Goal: Navigation & Orientation: Find specific page/section

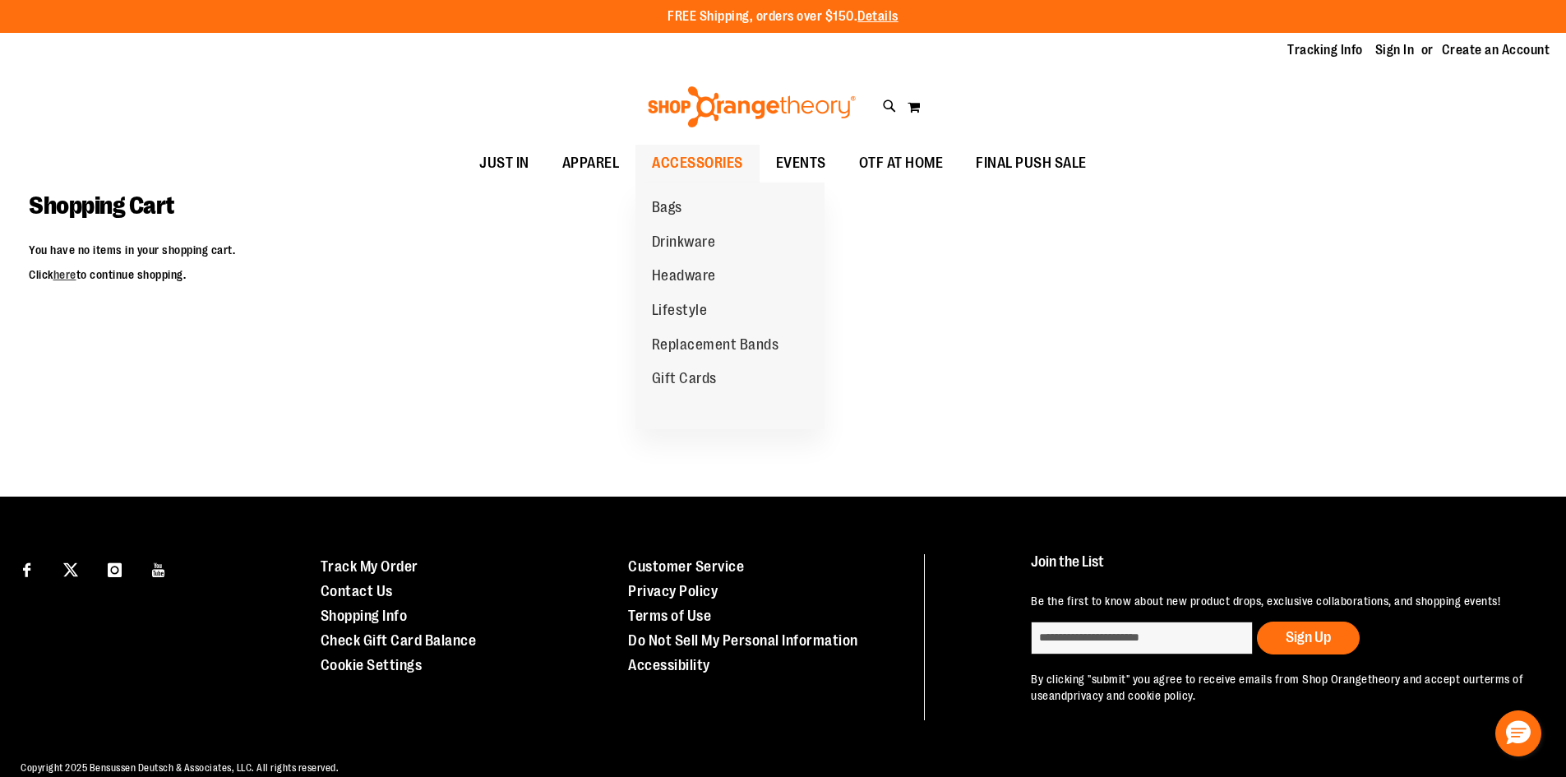
click at [702, 158] on span "ACCESSORIES" at bounding box center [697, 163] width 91 height 37
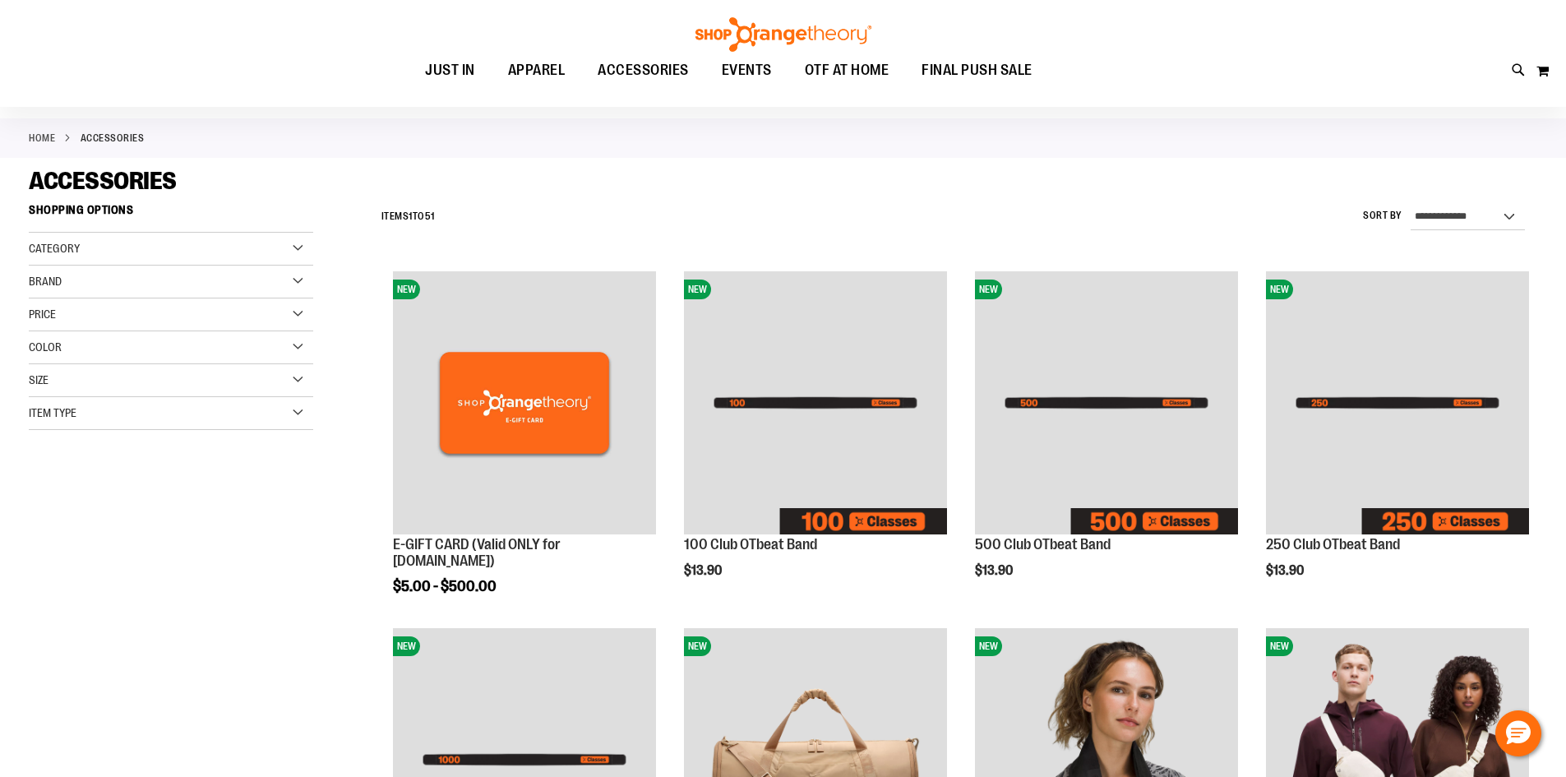
scroll to position [328, 0]
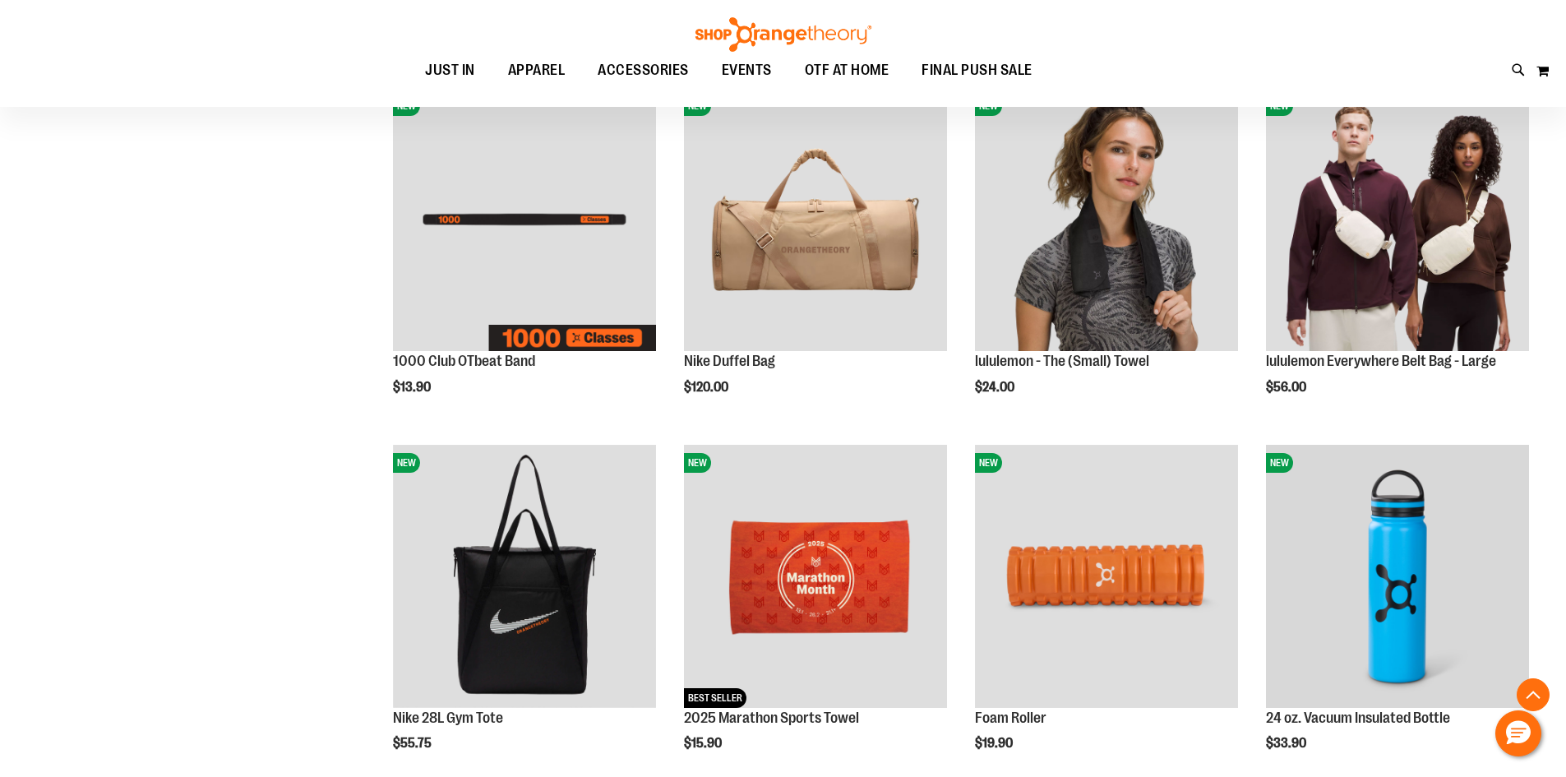
scroll to position [575, 0]
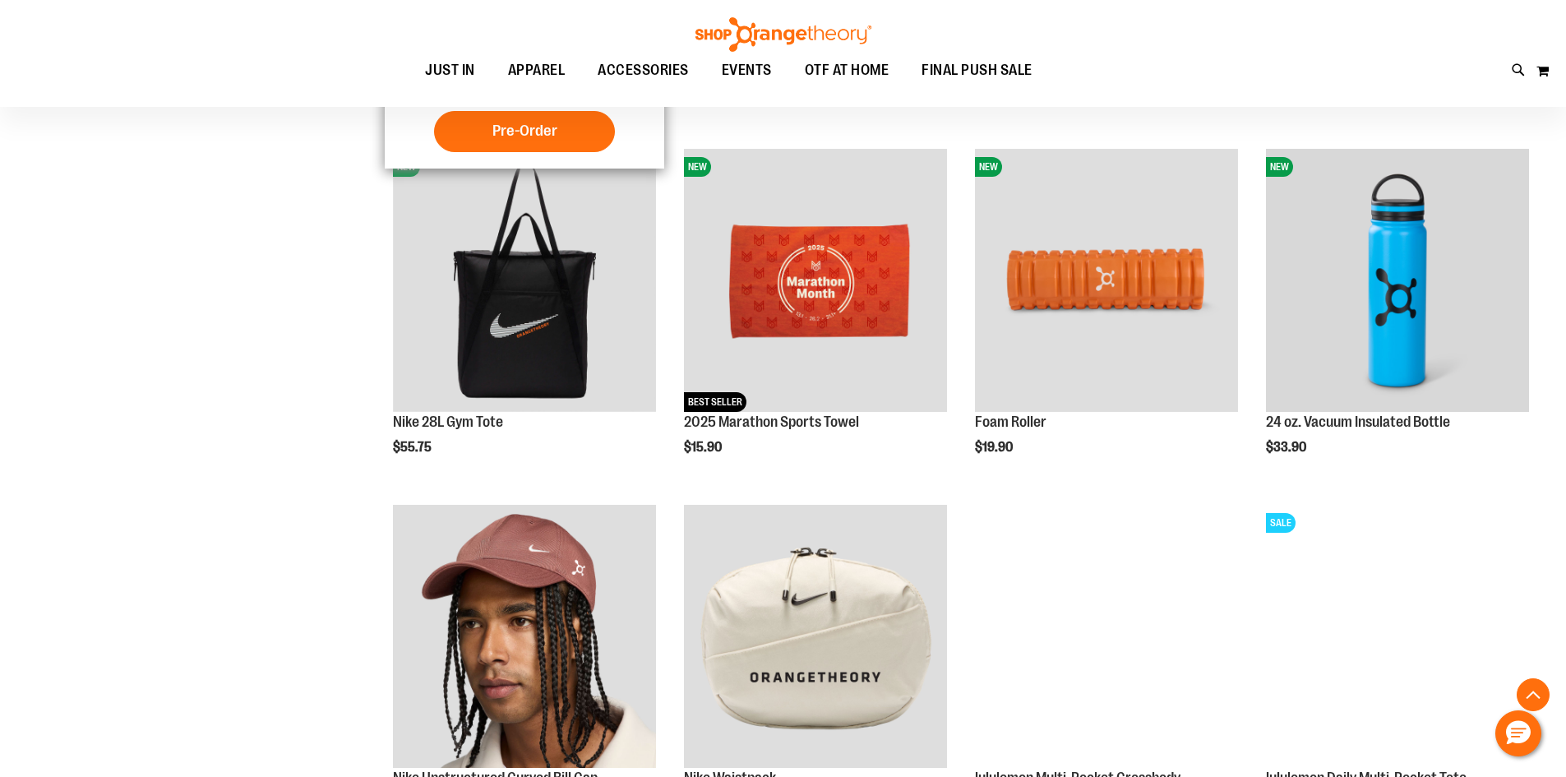
scroll to position [904, 0]
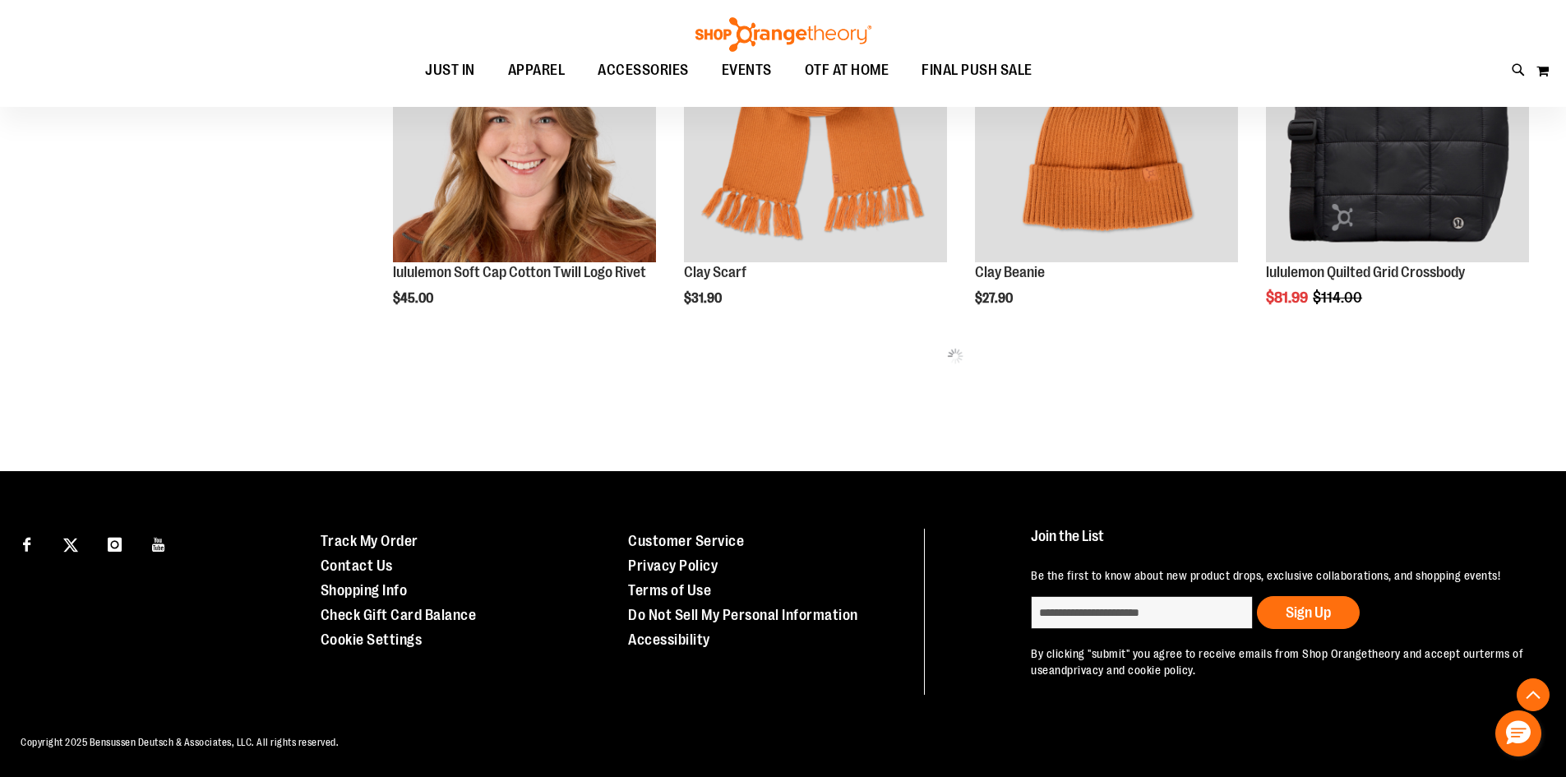
scroll to position [2120, 0]
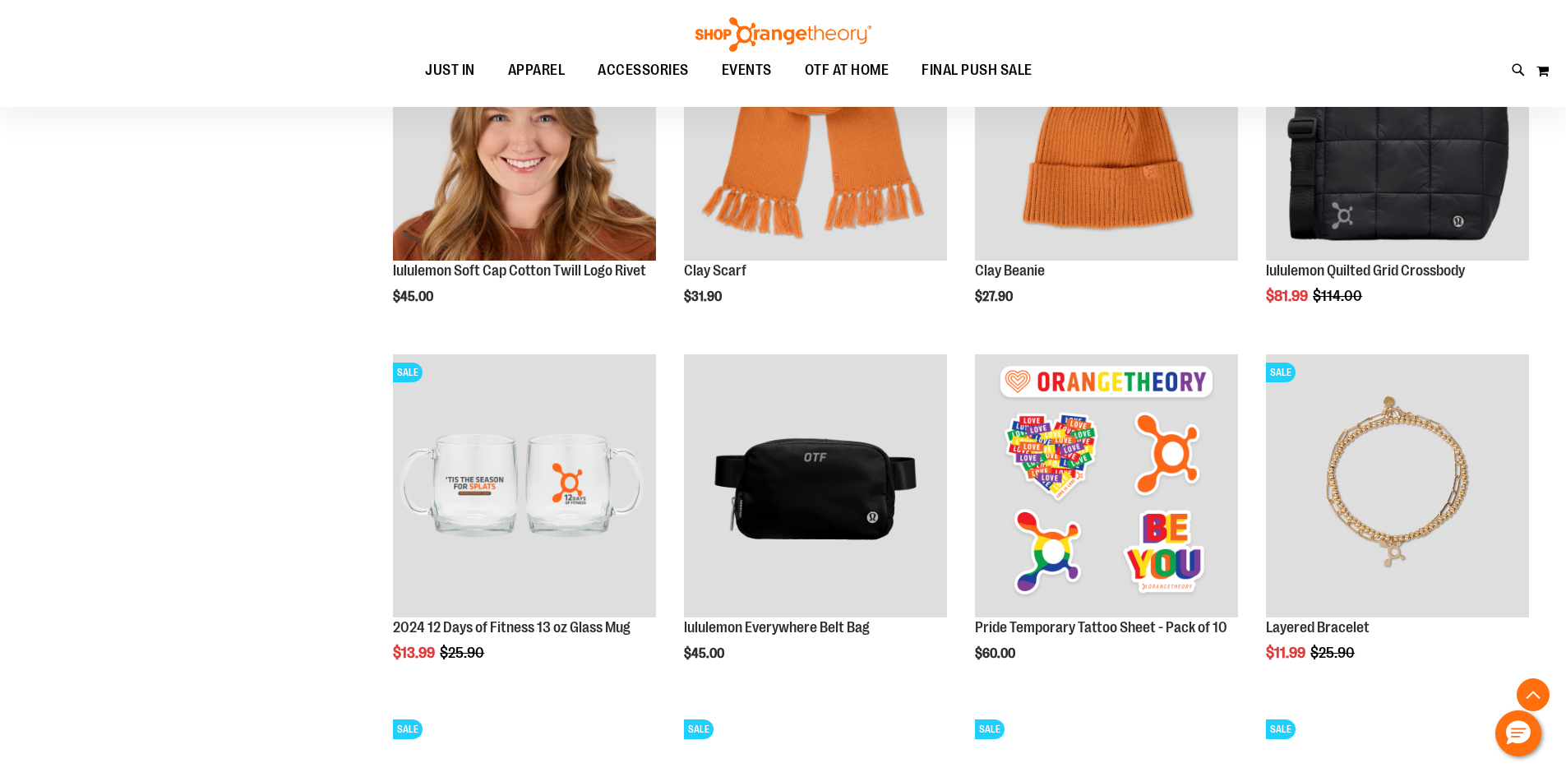
drag, startPoint x: 968, startPoint y: 76, endPoint x: 303, endPoint y: 229, distance: 683.3
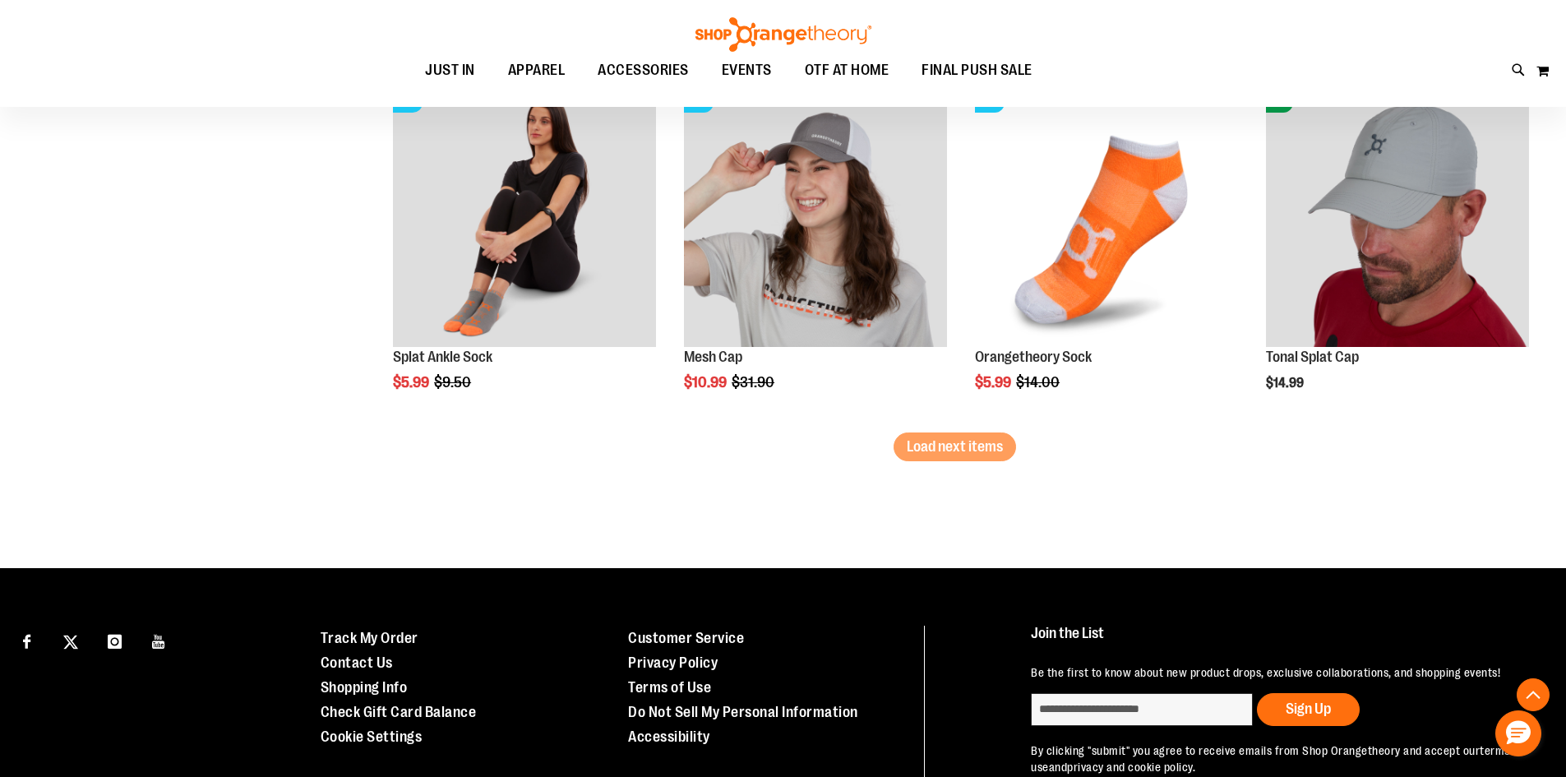
scroll to position [3106, 0]
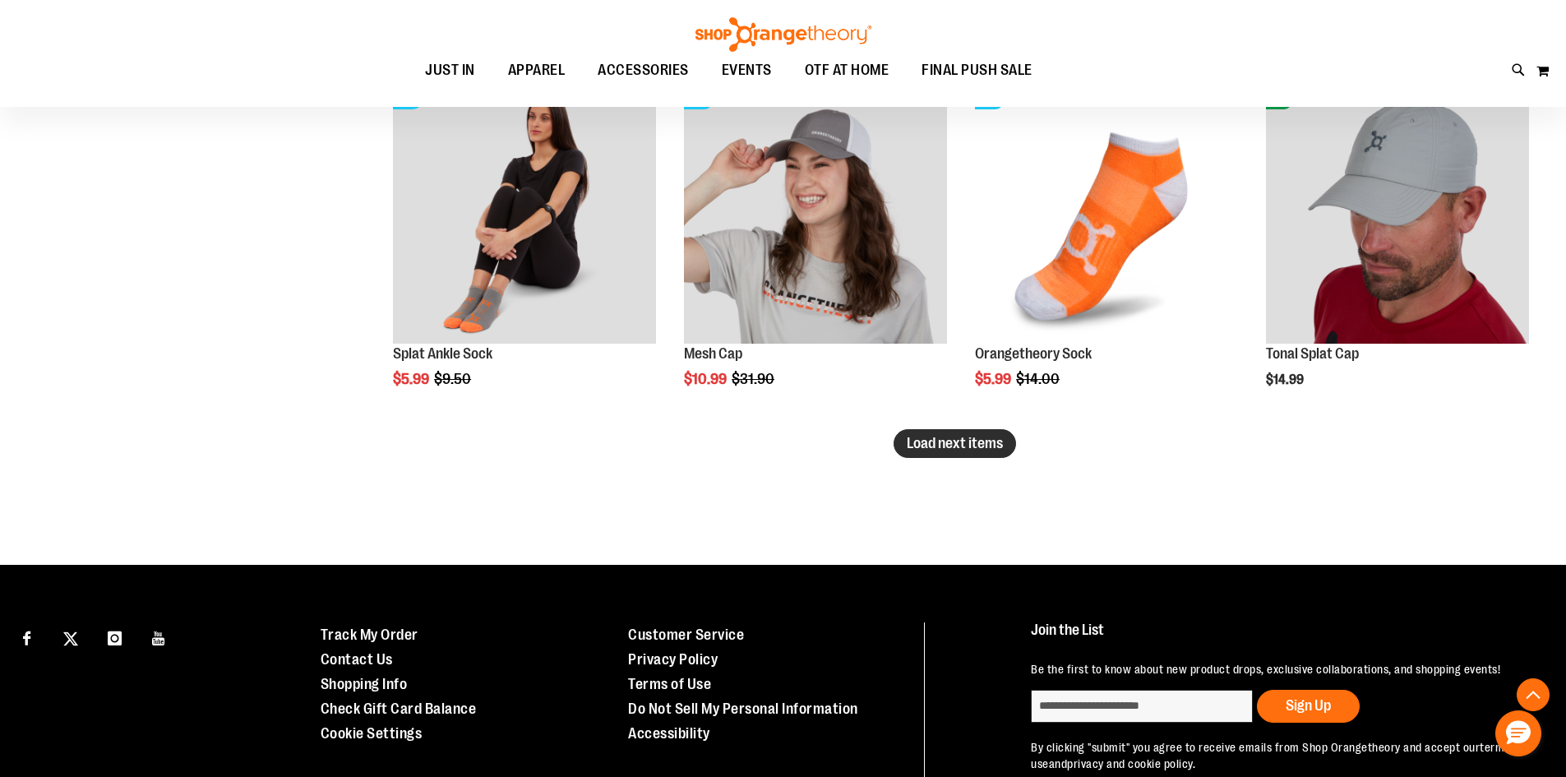
click at [975, 446] on span "Load next items" at bounding box center [955, 443] width 96 height 16
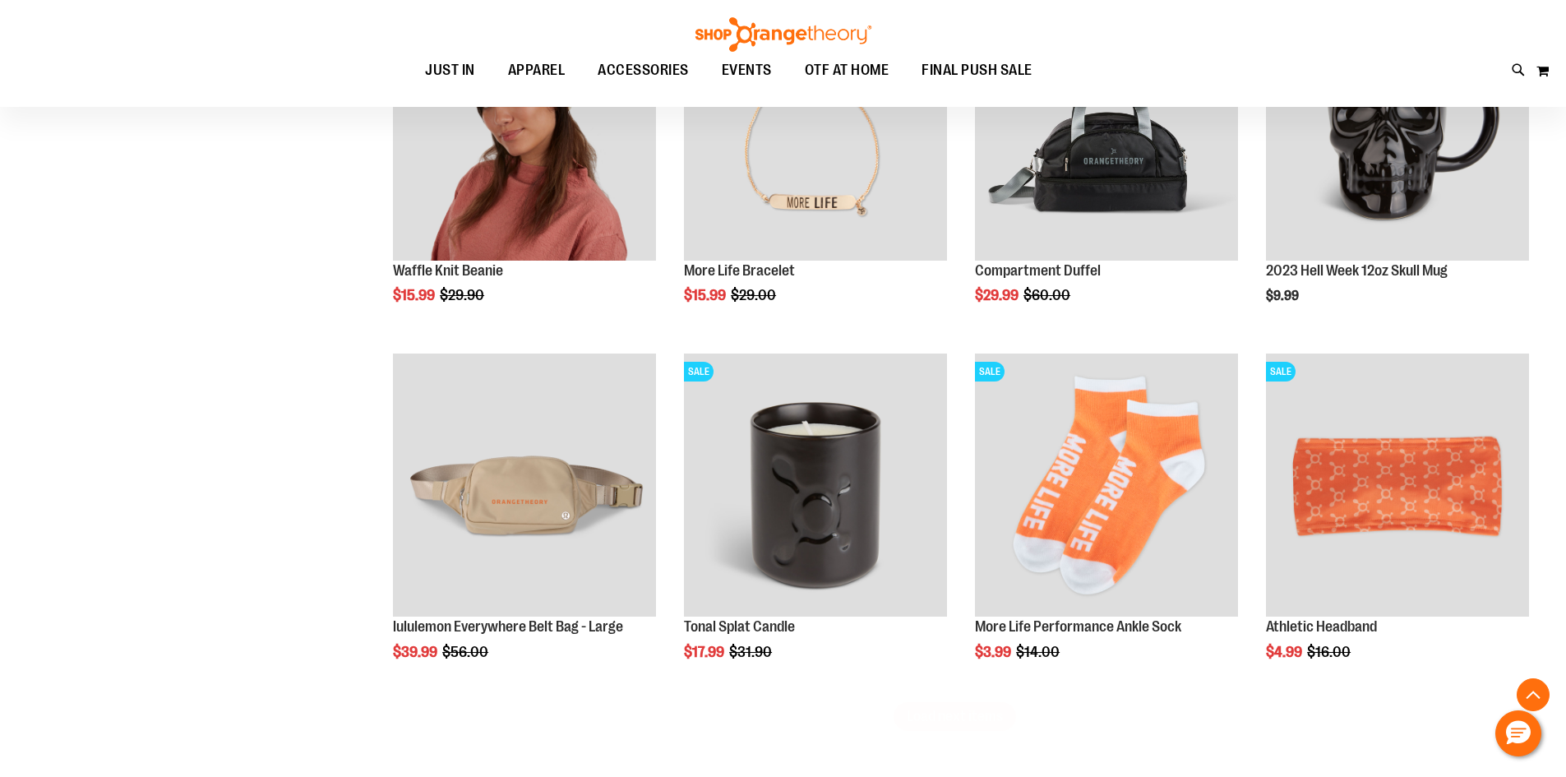
scroll to position [4010, 0]
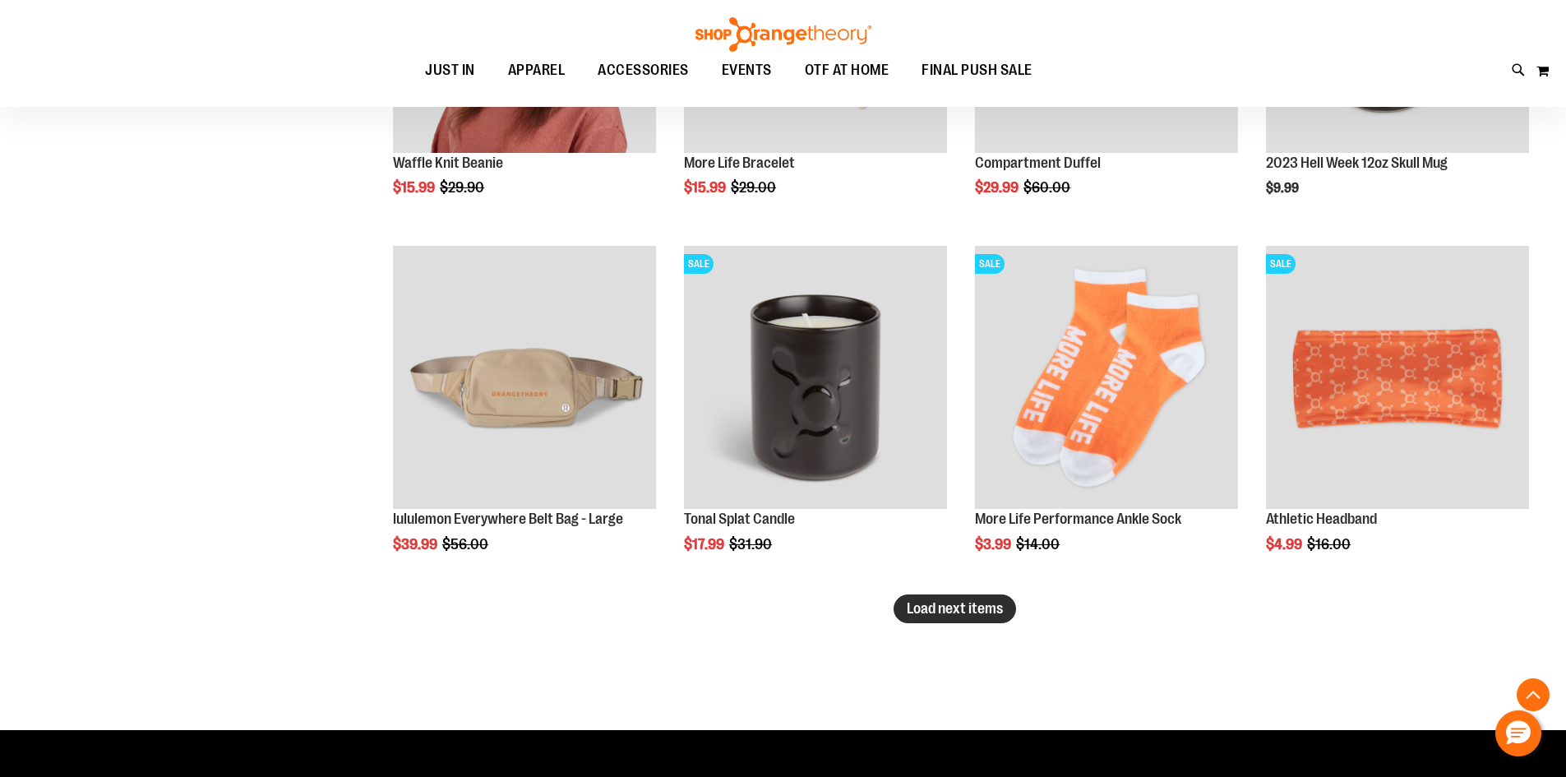
click at [936, 609] on span "Load next items" at bounding box center [955, 608] width 96 height 16
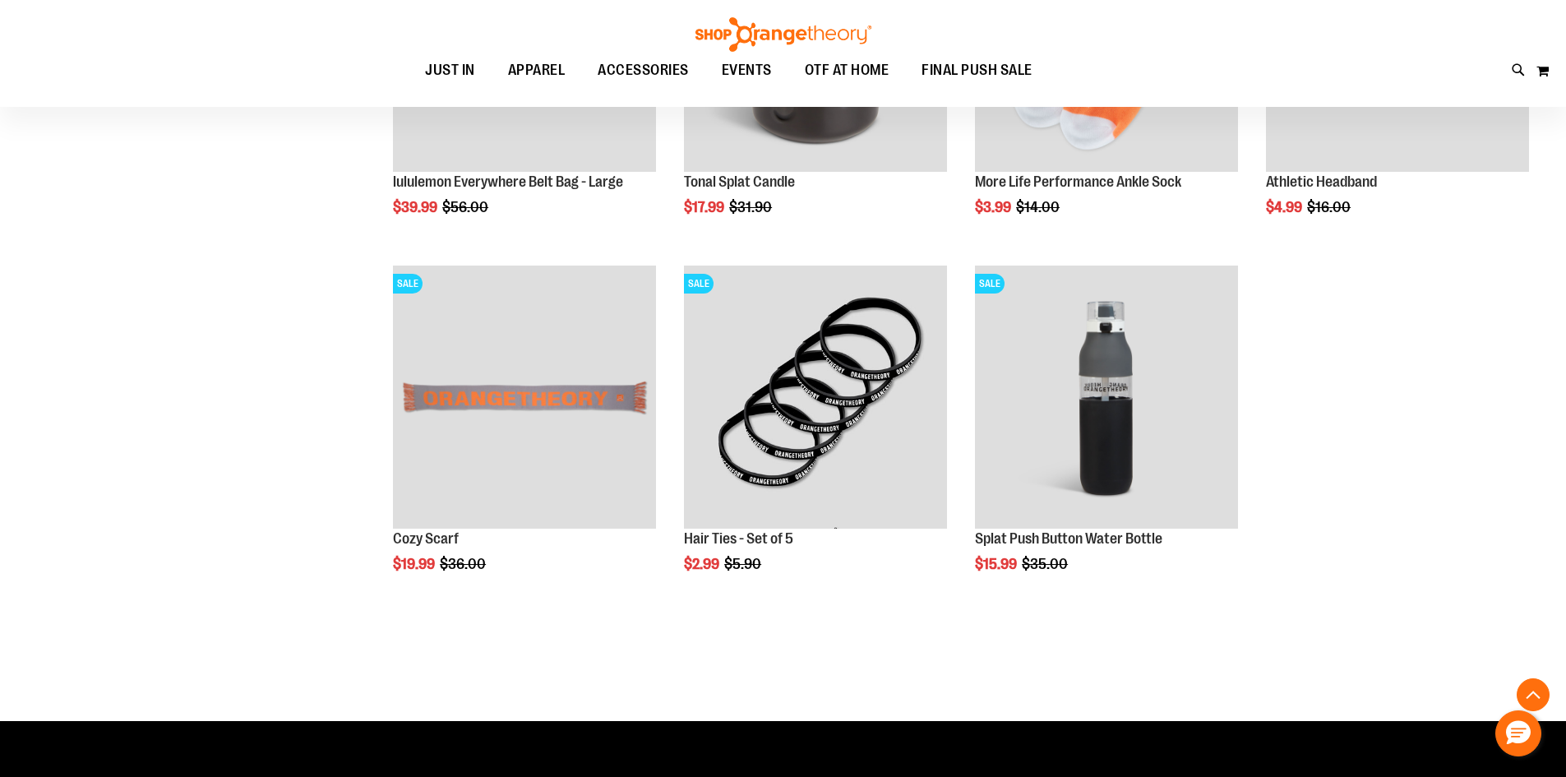
scroll to position [4586, 0]
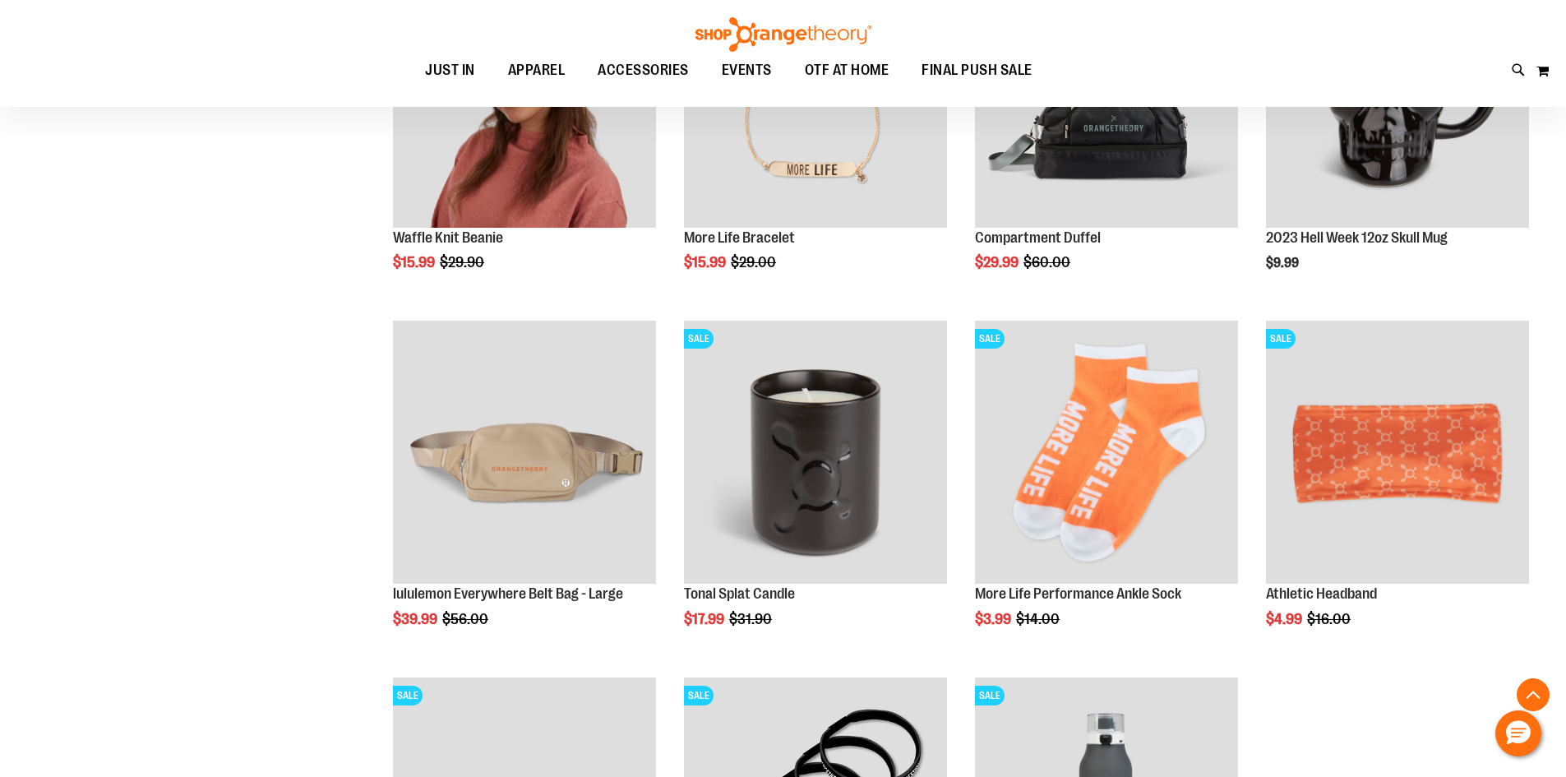
scroll to position [3764, 0]
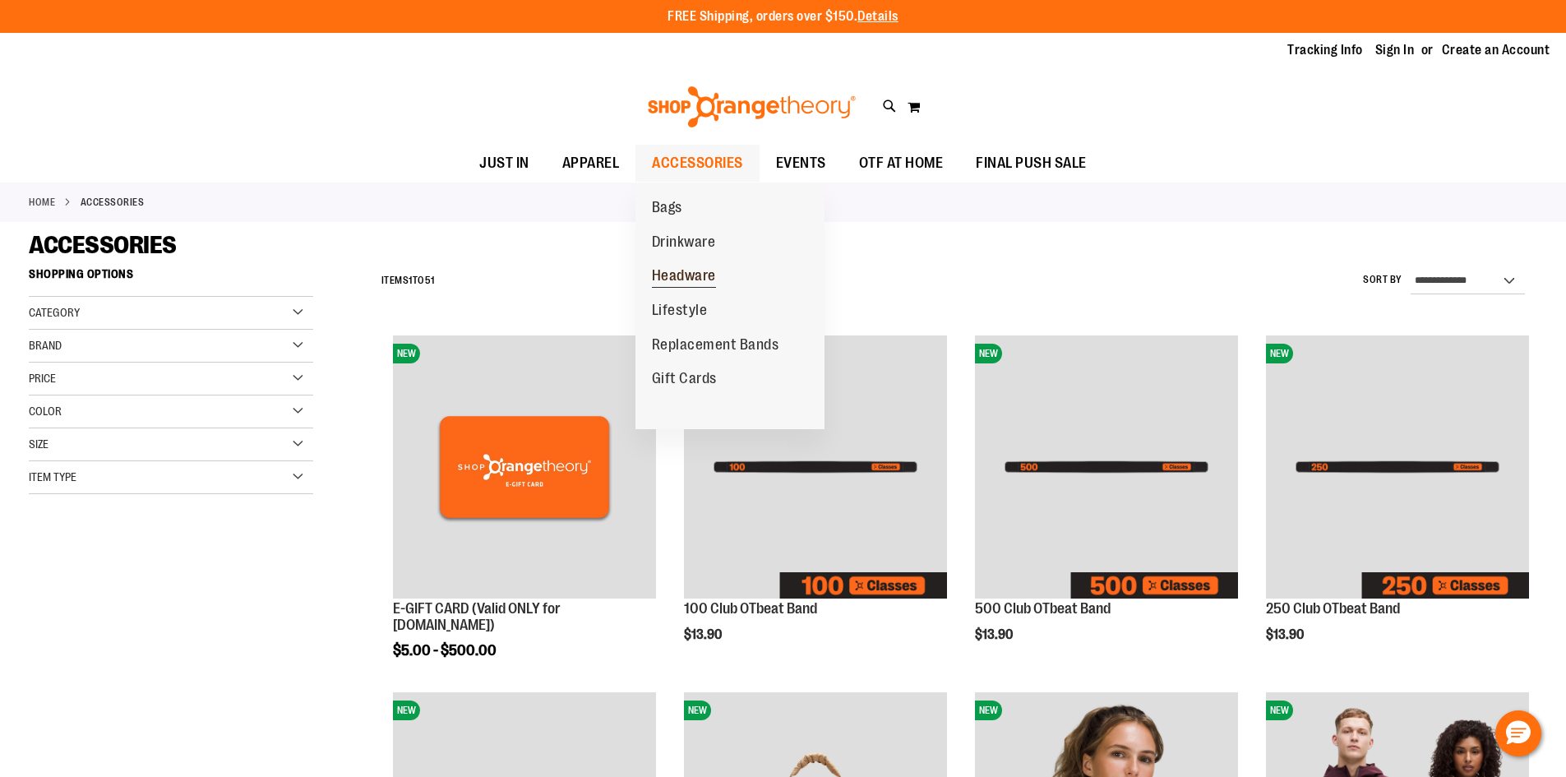
click at [704, 278] on span "Headware" at bounding box center [684, 277] width 64 height 21
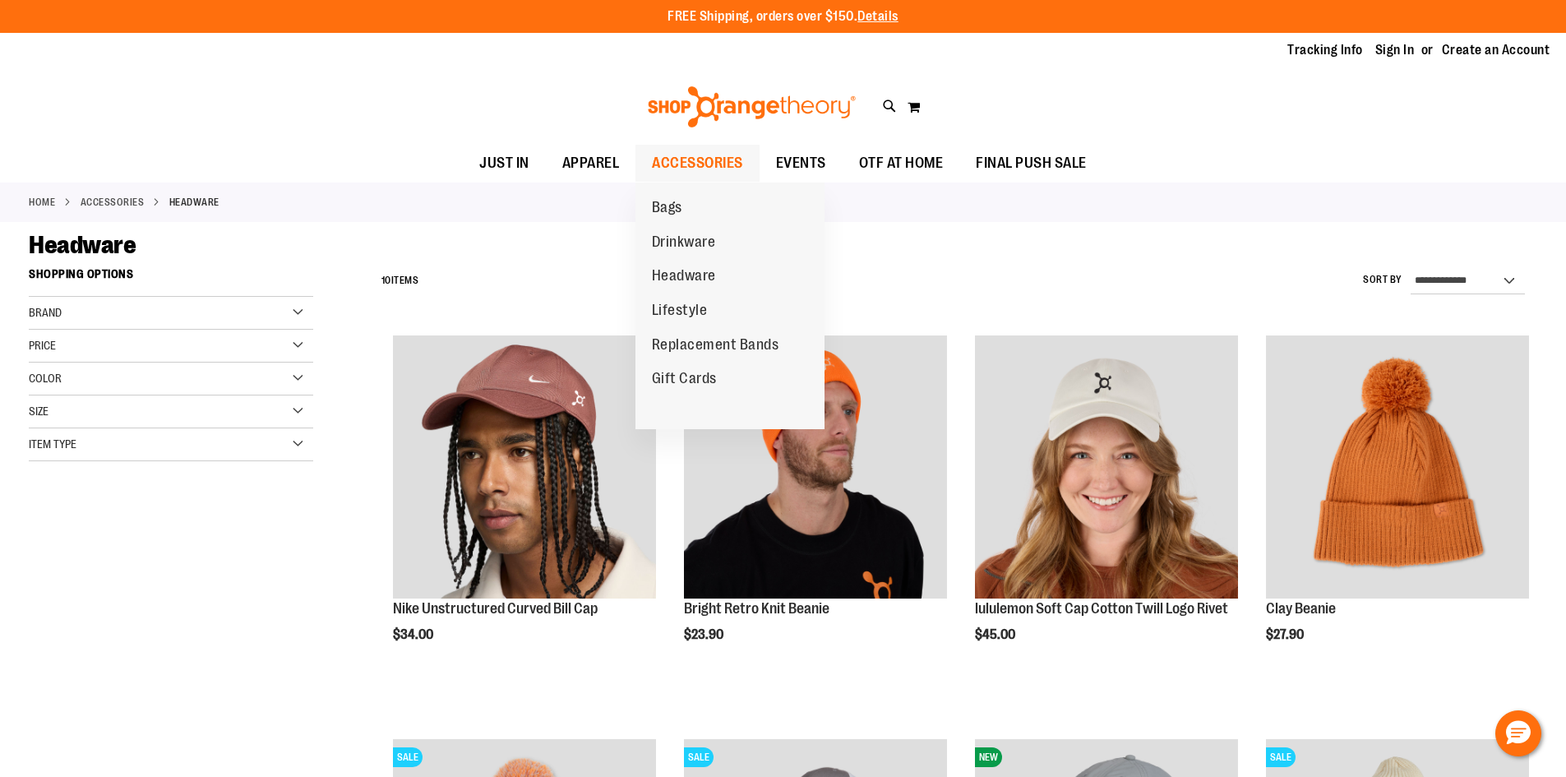
click at [699, 169] on span "ACCESSORIES" at bounding box center [697, 163] width 91 height 37
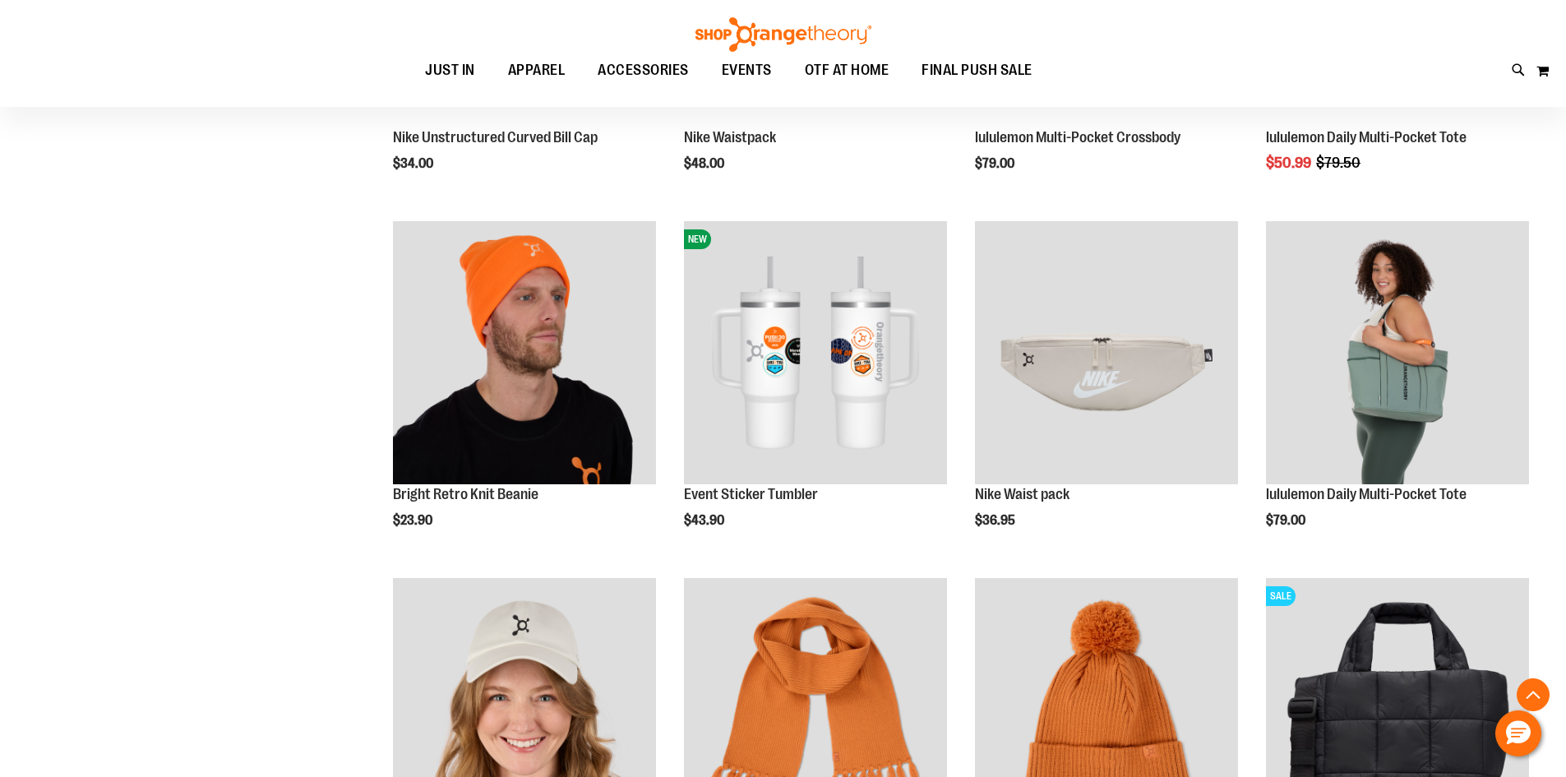
scroll to position [1392, 0]
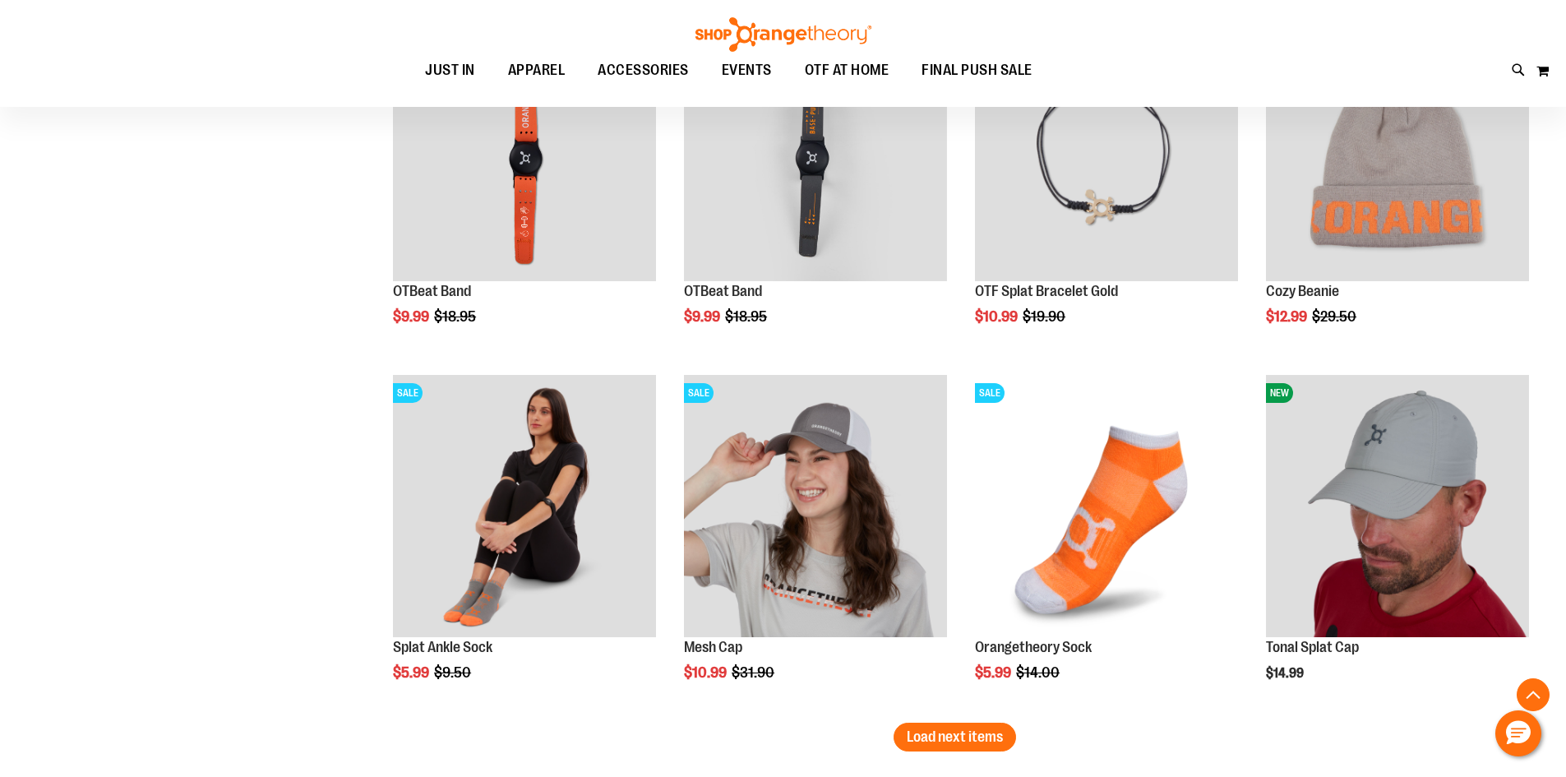
scroll to position [2954, 0]
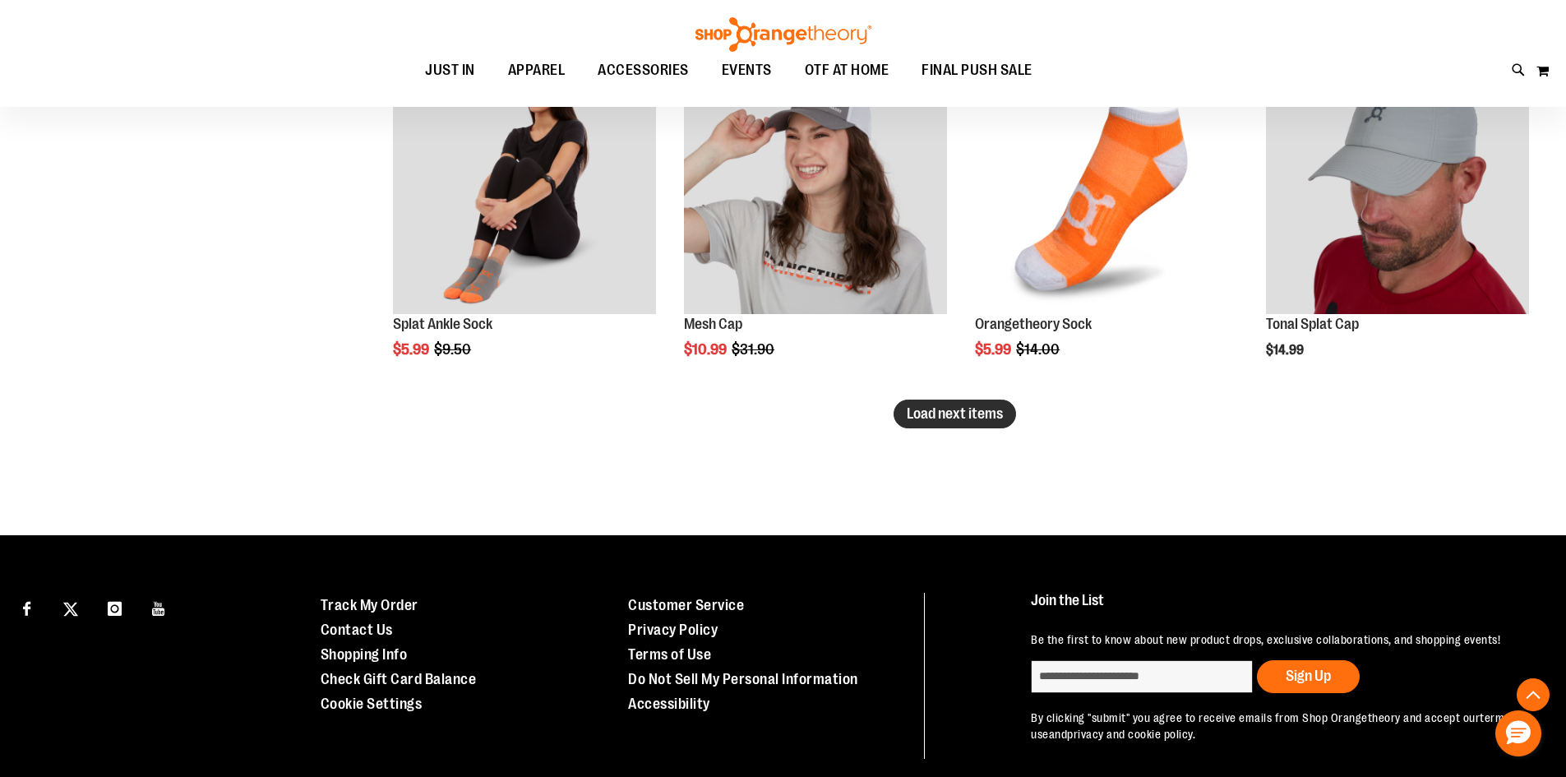
click at [973, 420] on span "Load next items" at bounding box center [955, 413] width 96 height 16
